Goal: Task Accomplishment & Management: Use online tool/utility

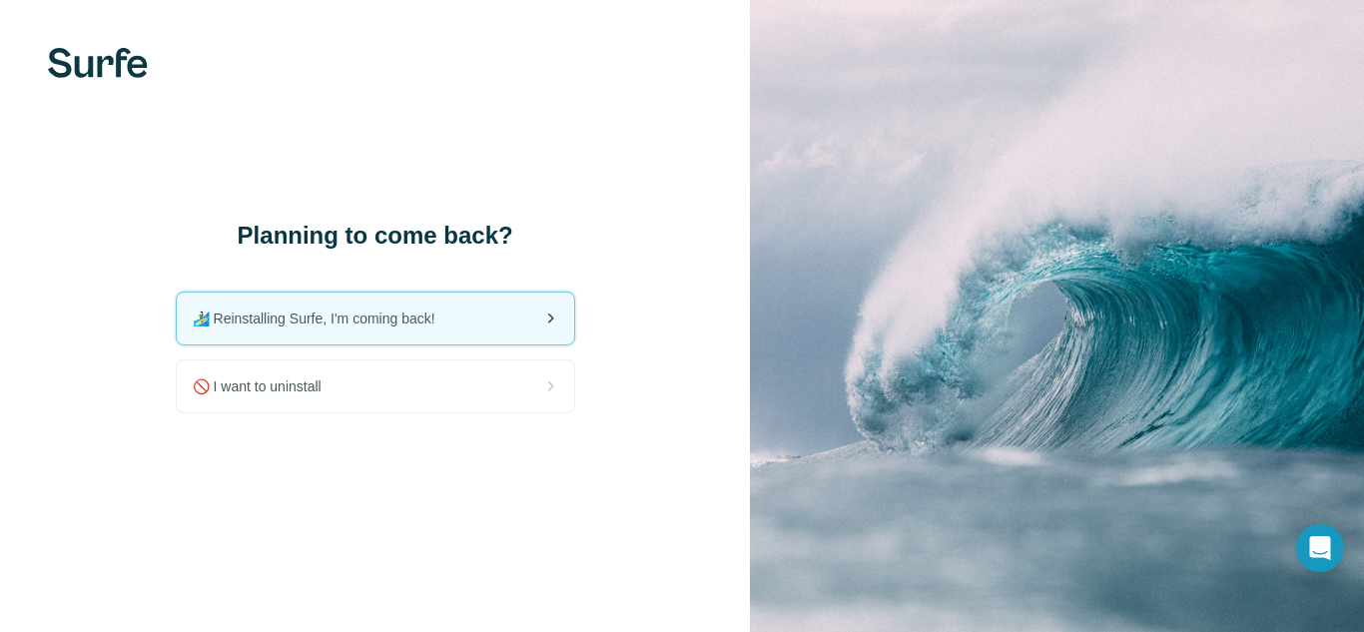
click at [502, 315] on div "🏄🏻‍♂️ Reinstalling Surfe, I'm coming back!" at bounding box center [375, 319] width 397 height 52
